Goal: Task Accomplishment & Management: Manage account settings

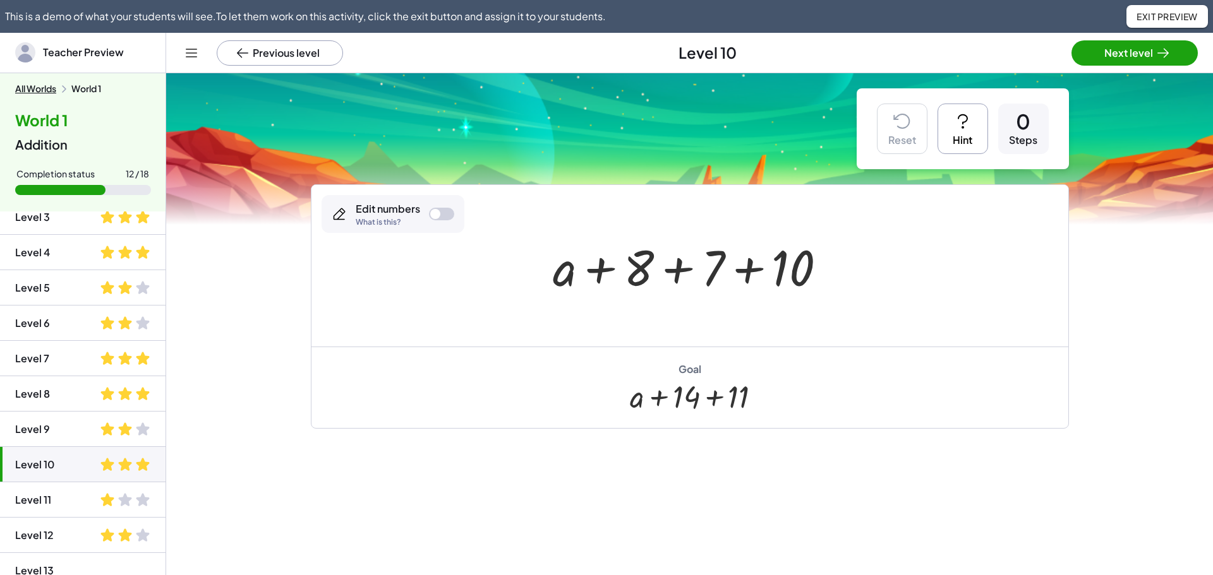
scroll to position [85, 0]
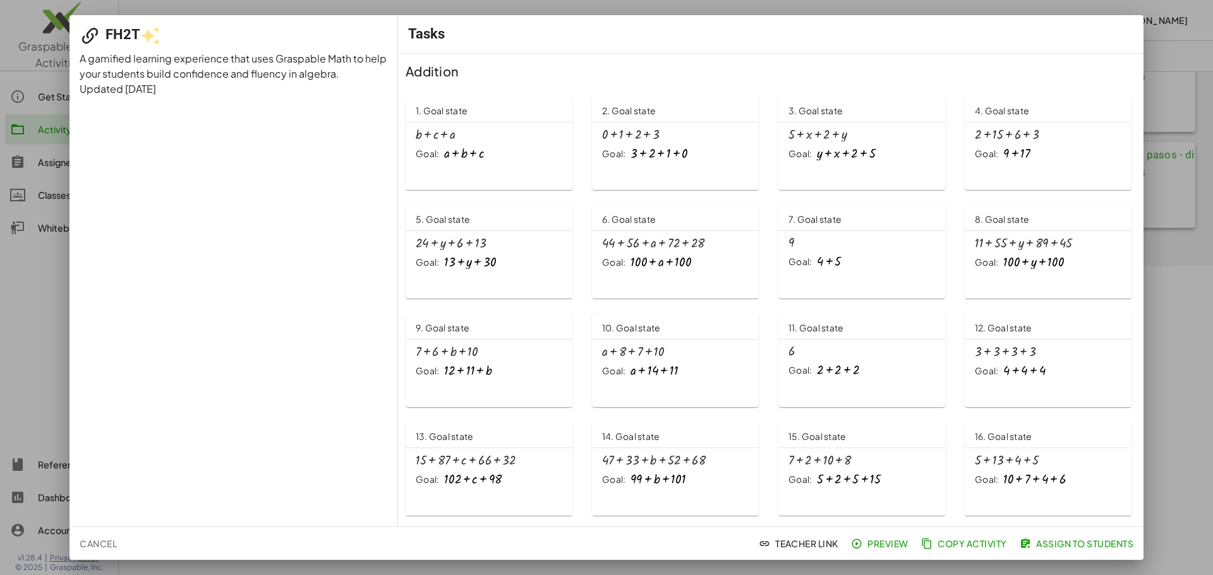
click at [231, 3] on div at bounding box center [606, 287] width 1213 height 575
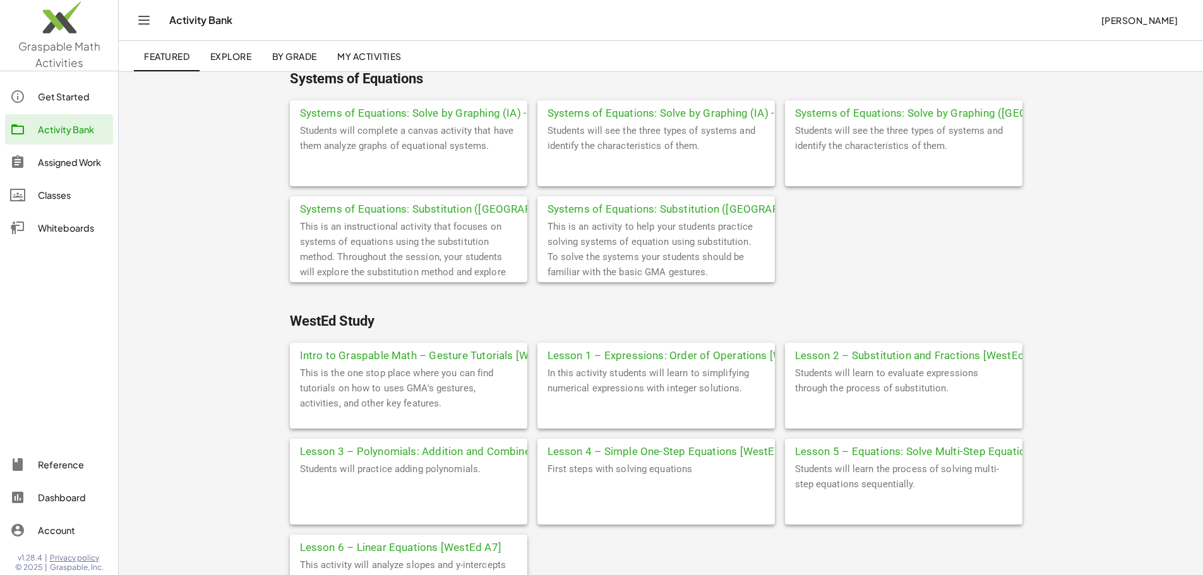
click at [13, 329] on div at bounding box center [59, 348] width 118 height 194
click at [80, 196] on div "Classes" at bounding box center [73, 195] width 70 height 15
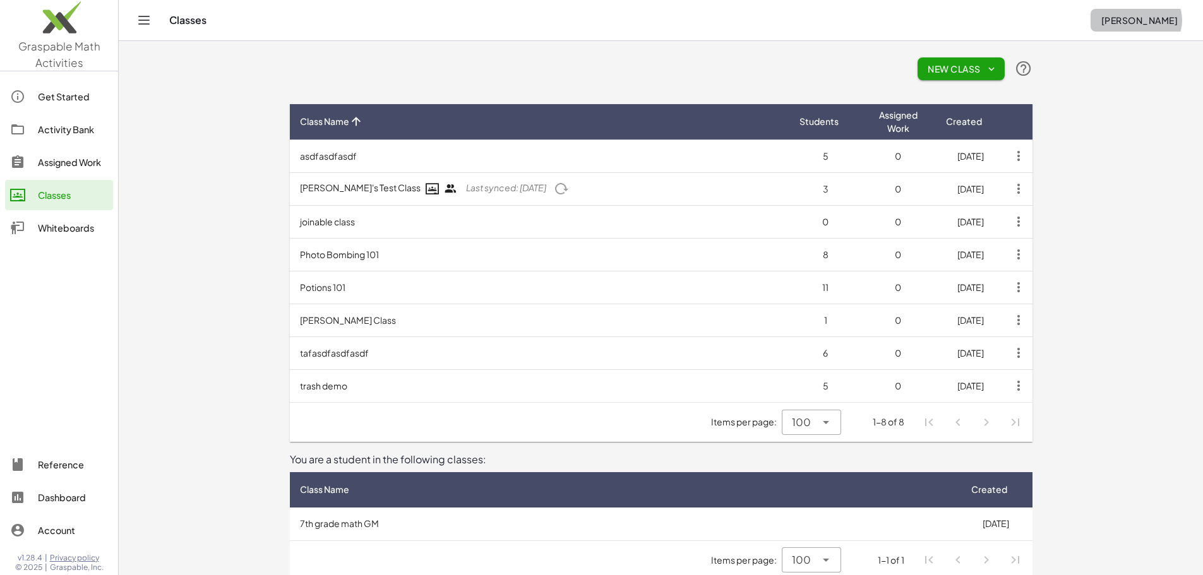
click at [1135, 27] on button "[PERSON_NAME]" at bounding box center [1139, 20] width 97 height 23
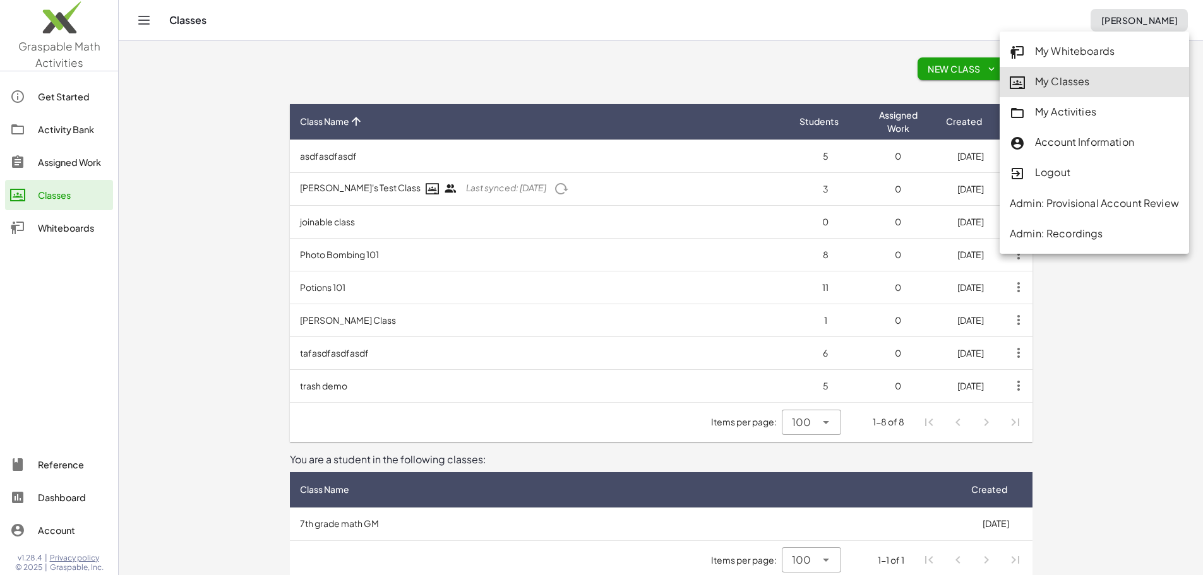
click at [1040, 138] on div "Account Information" at bounding box center [1094, 143] width 169 height 16
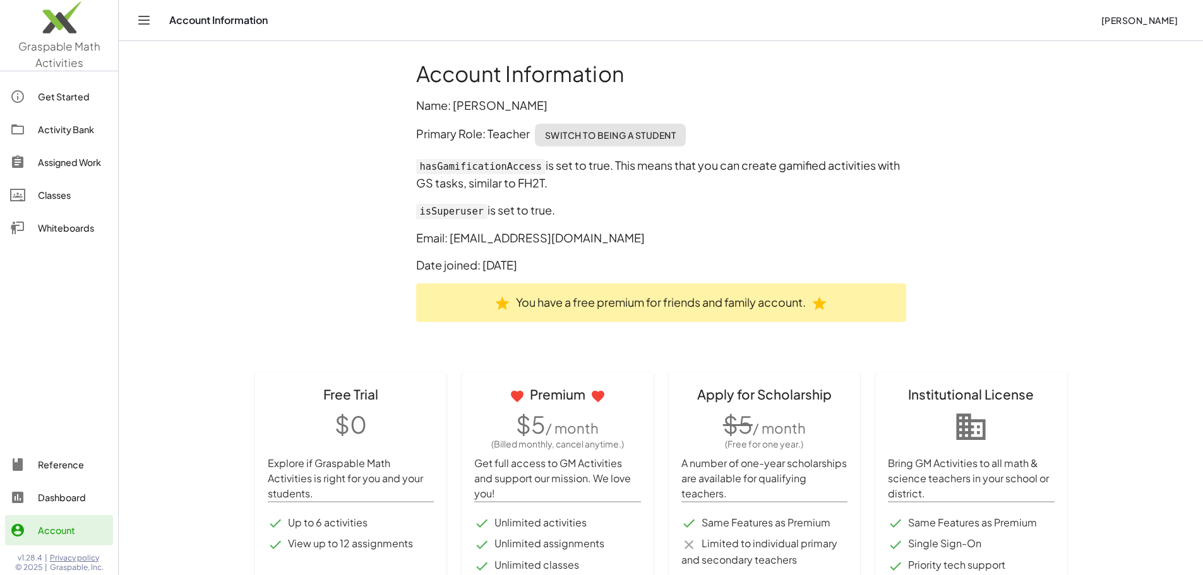
click at [85, 163] on div "Assigned Work" at bounding box center [73, 162] width 70 height 15
